Goal: Transaction & Acquisition: Purchase product/service

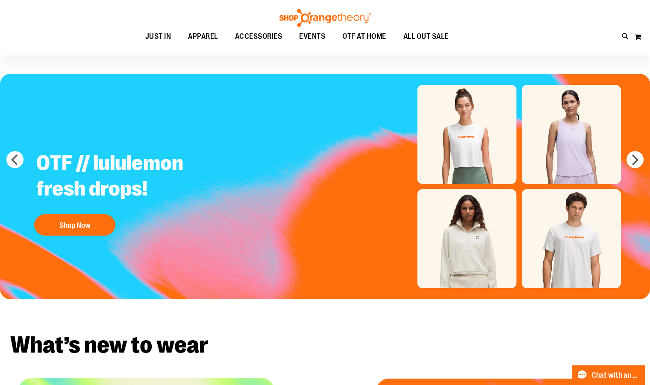
scroll to position [6, 0]
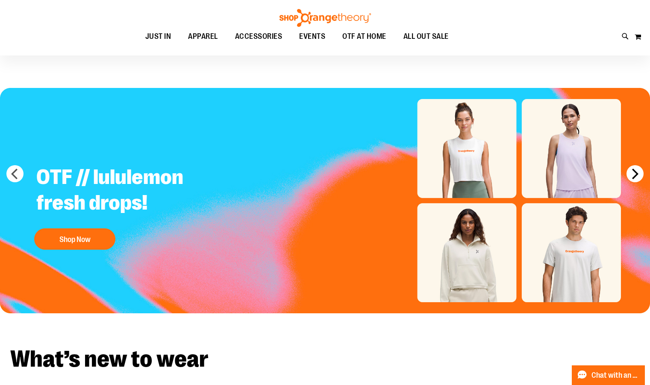
click at [635, 171] on button "next" at bounding box center [634, 173] width 17 height 17
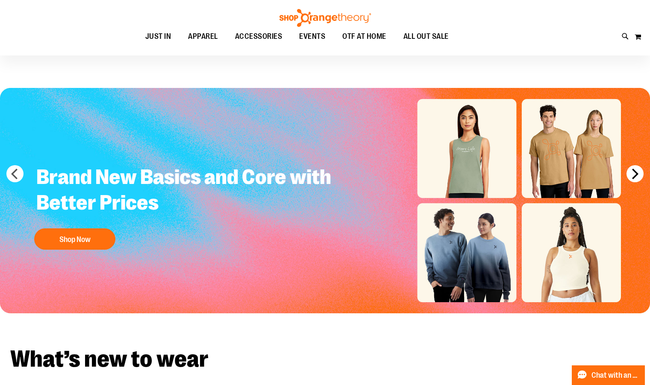
click at [634, 172] on button "next" at bounding box center [634, 173] width 17 height 17
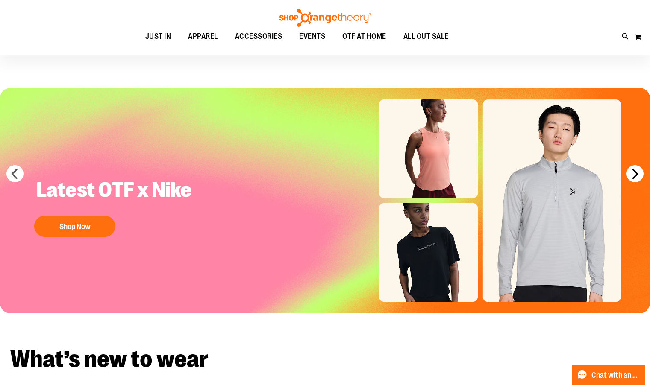
click at [634, 172] on button "next" at bounding box center [634, 173] width 17 height 17
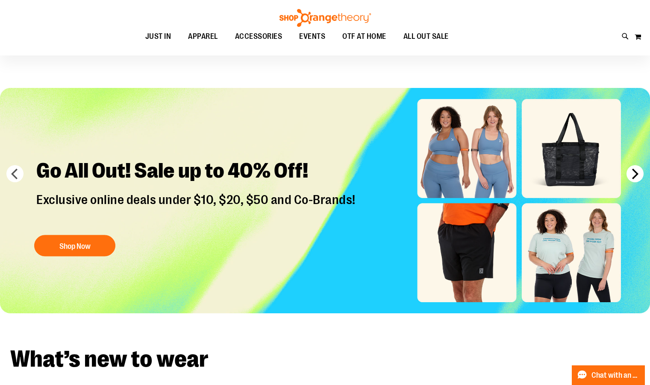
click at [634, 172] on button "next" at bounding box center [634, 173] width 17 height 17
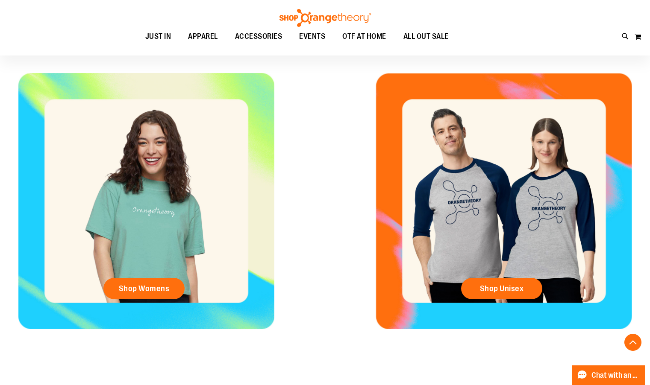
scroll to position [328, 0]
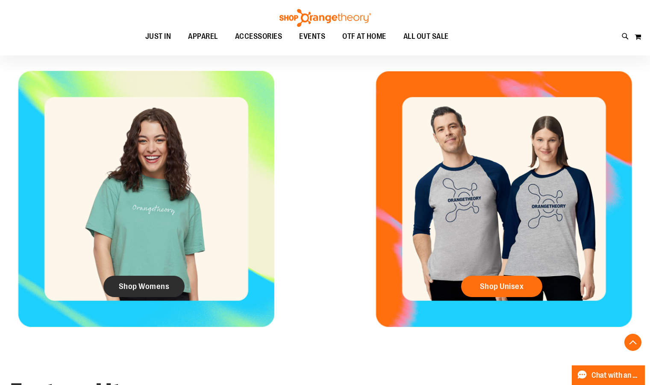
click at [158, 289] on span "Shop Womens" at bounding box center [144, 286] width 51 height 9
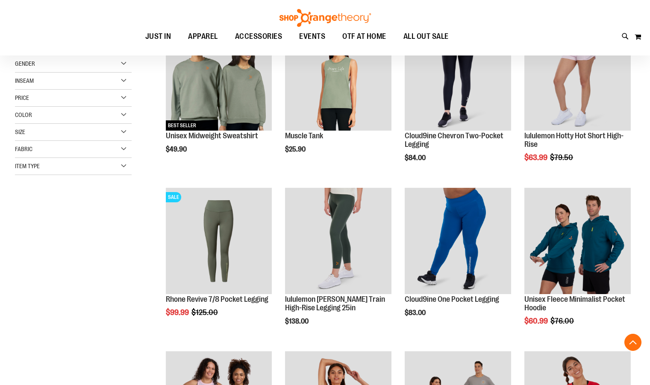
scroll to position [293, 0]
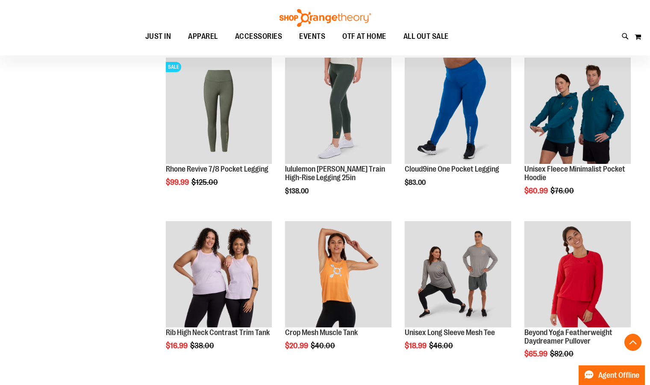
scroll to position [282, 0]
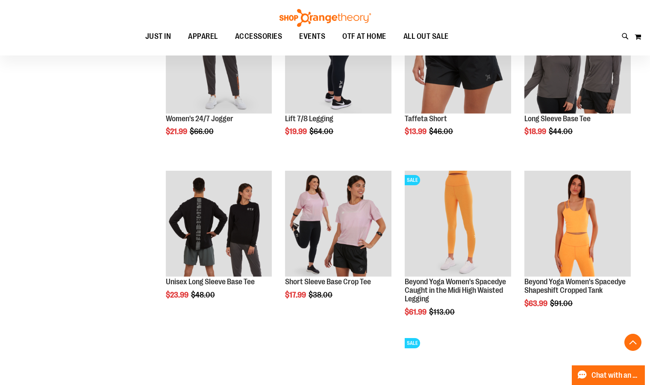
scroll to position [661, 0]
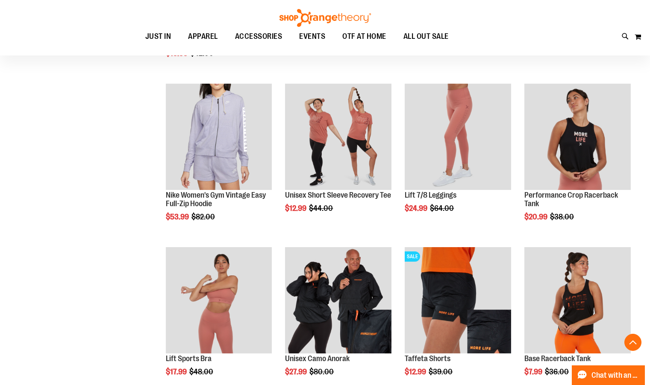
scroll to position [1096, 0]
